Goal: Transaction & Acquisition: Subscribe to service/newsletter

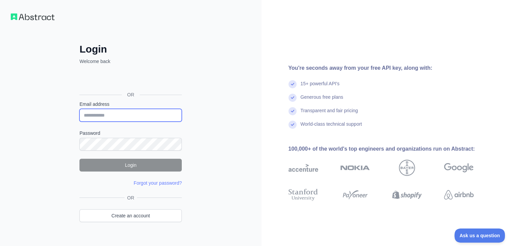
type input "**********"
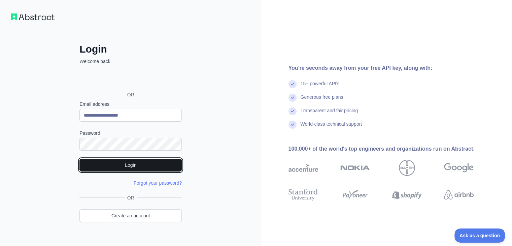
click at [101, 166] on button "Login" at bounding box center [130, 165] width 102 height 13
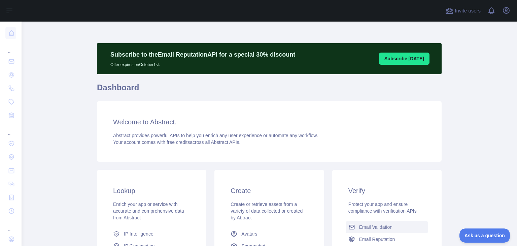
click at [366, 227] on span "Email Validation" at bounding box center [375, 227] width 33 height 7
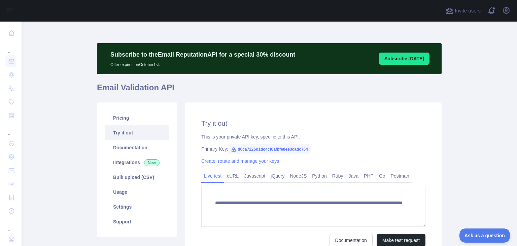
scroll to position [66, 0]
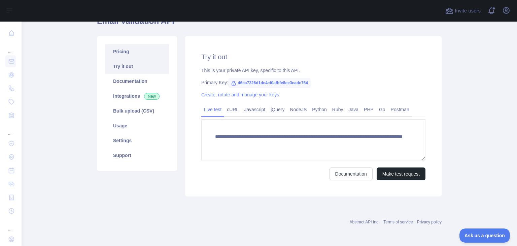
click at [125, 55] on link "Pricing" at bounding box center [137, 51] width 64 height 15
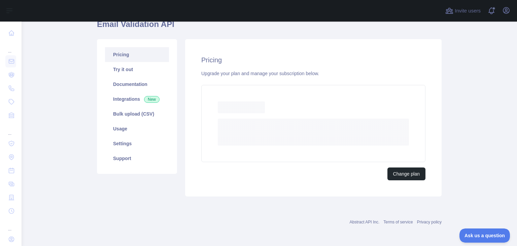
scroll to position [60, 0]
